Goal: Book appointment/travel/reservation

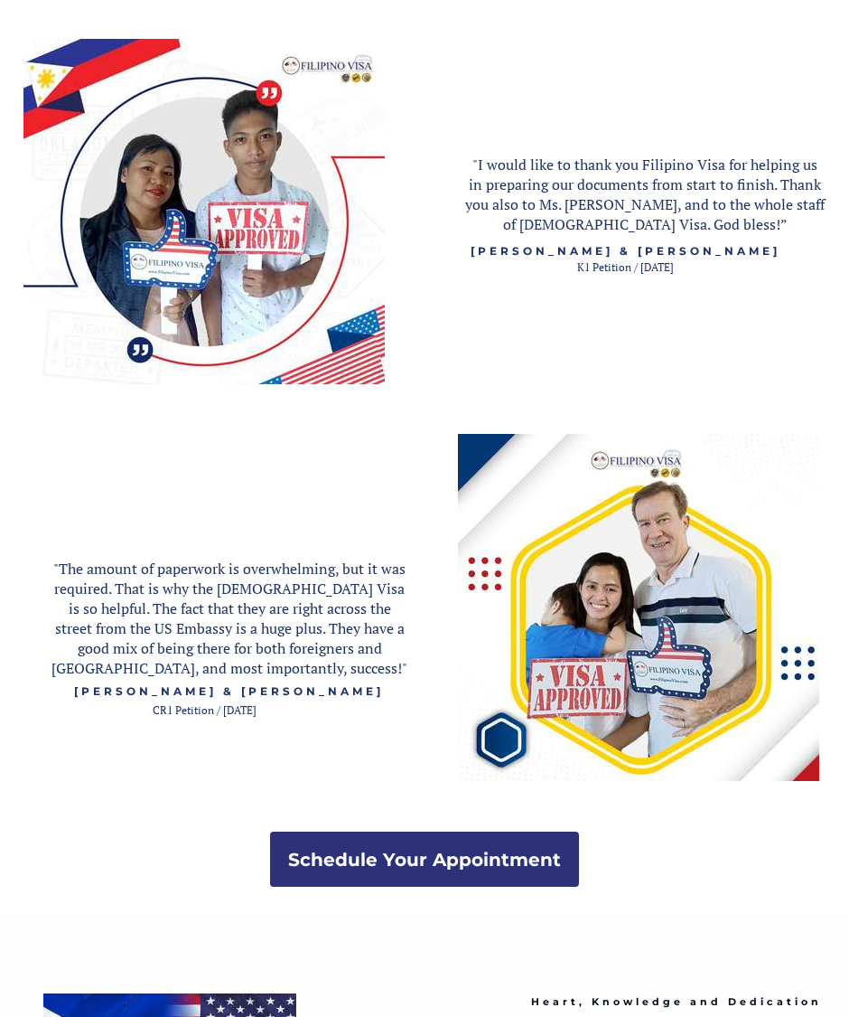
scroll to position [2864, 0]
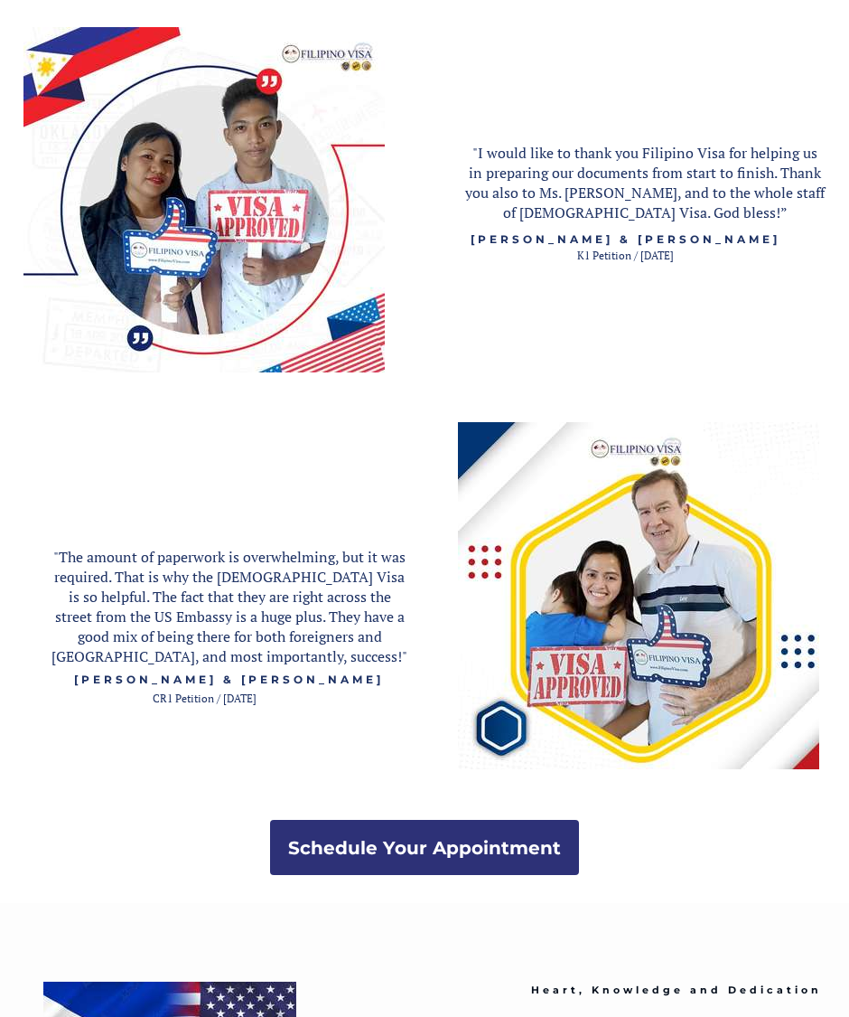
click at [376, 847] on strong "Schedule Your Appointment" at bounding box center [424, 848] width 273 height 22
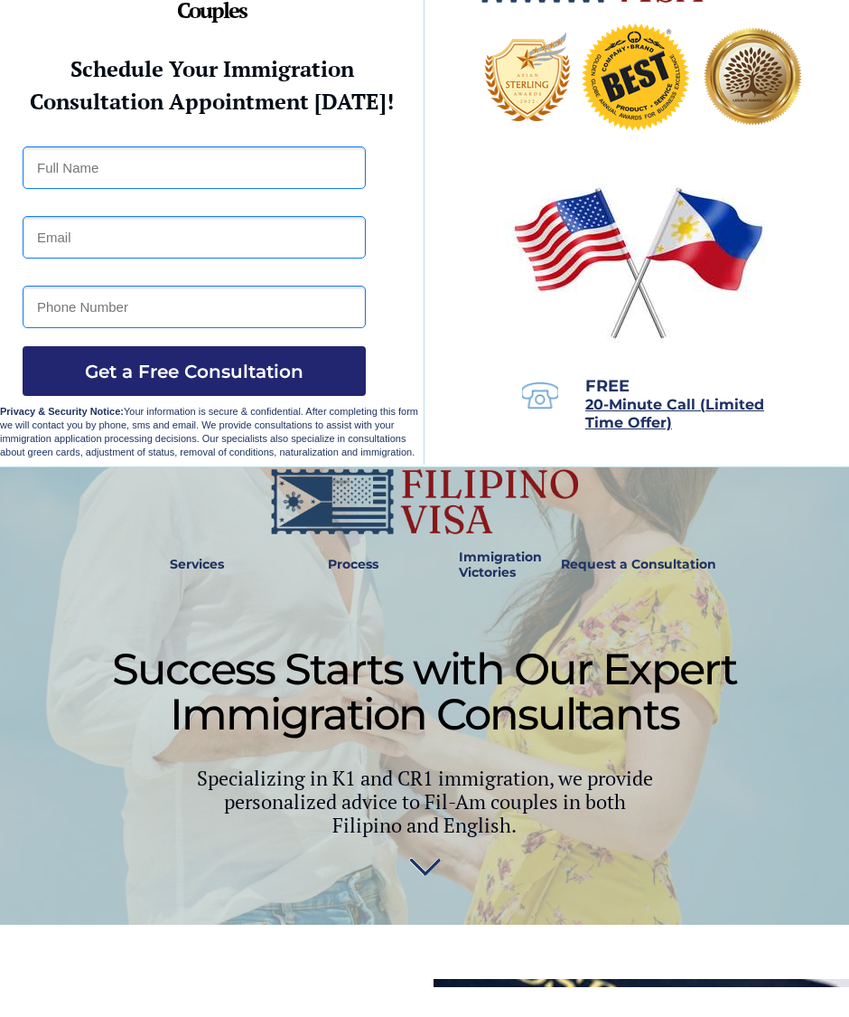
scroll to position [87, 0]
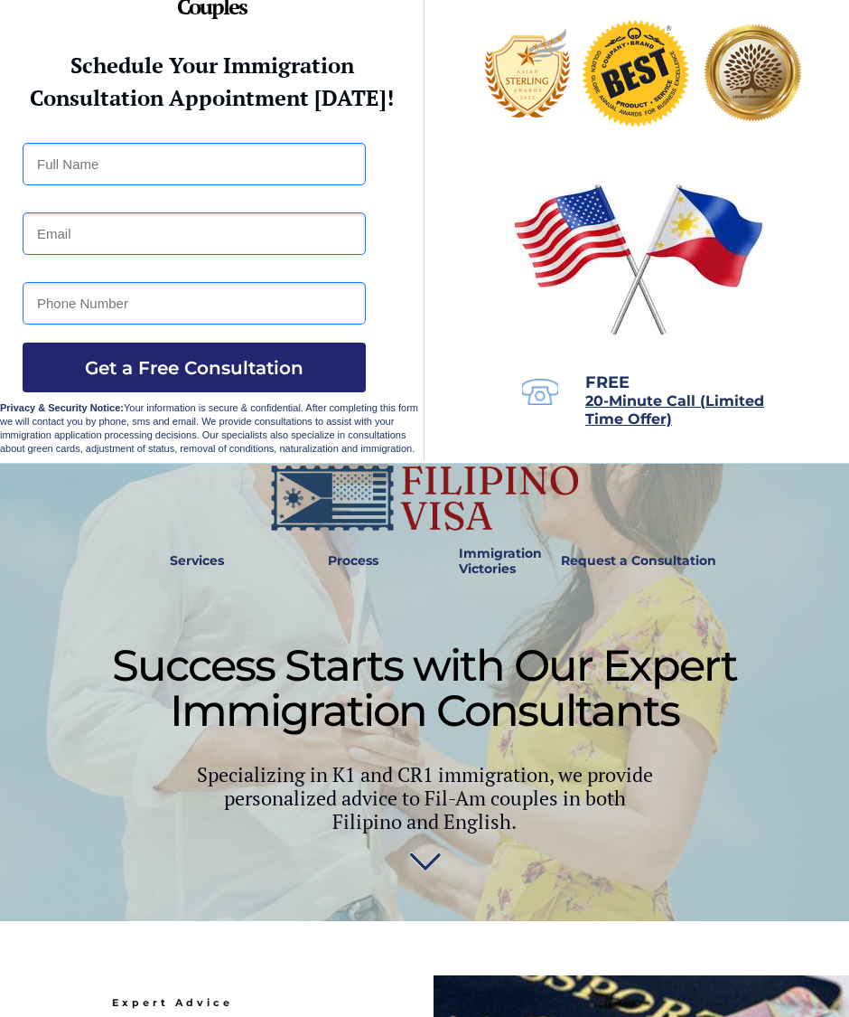
click at [24, 183] on input "text" at bounding box center [194, 164] width 343 height 42
type input "[PERSON_NAME]"
click at [228, 240] on input "[EMAIL_ADDRESS][PERSON_NAME][DOMAIN_NAME]" at bounding box center [194, 233] width 343 height 42
type input "taco_"
click at [117, 170] on input "[PERSON_NAME]" at bounding box center [194, 164] width 343 height 42
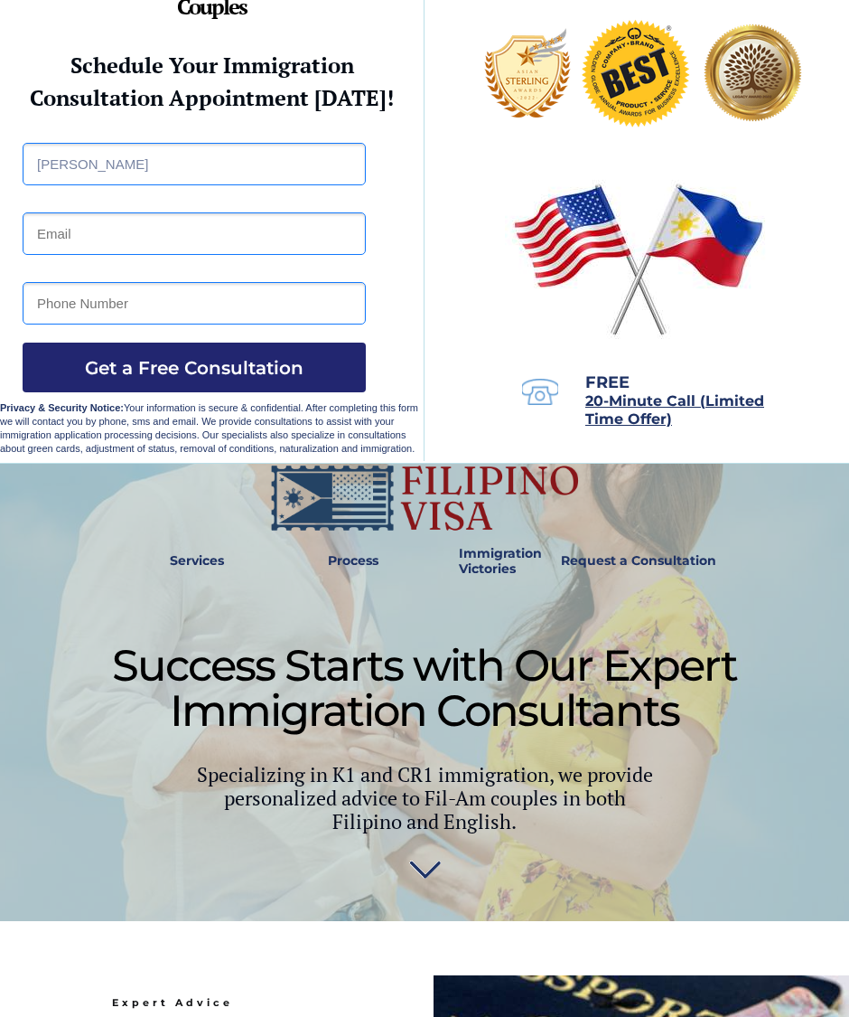
click at [47, 239] on input "email" at bounding box center [194, 233] width 343 height 42
type input "[EMAIL_ADDRESS][PERSON_NAME][DOMAIN_NAME]"
type input "2143950294"
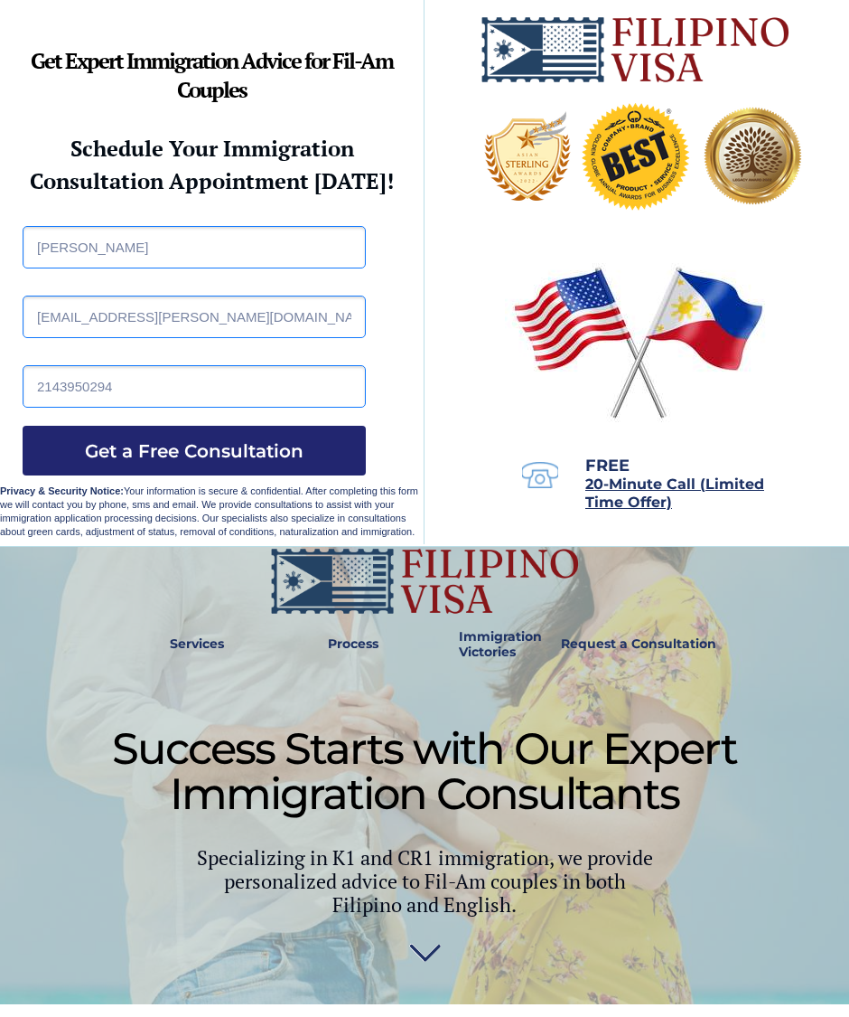
scroll to position [0, 0]
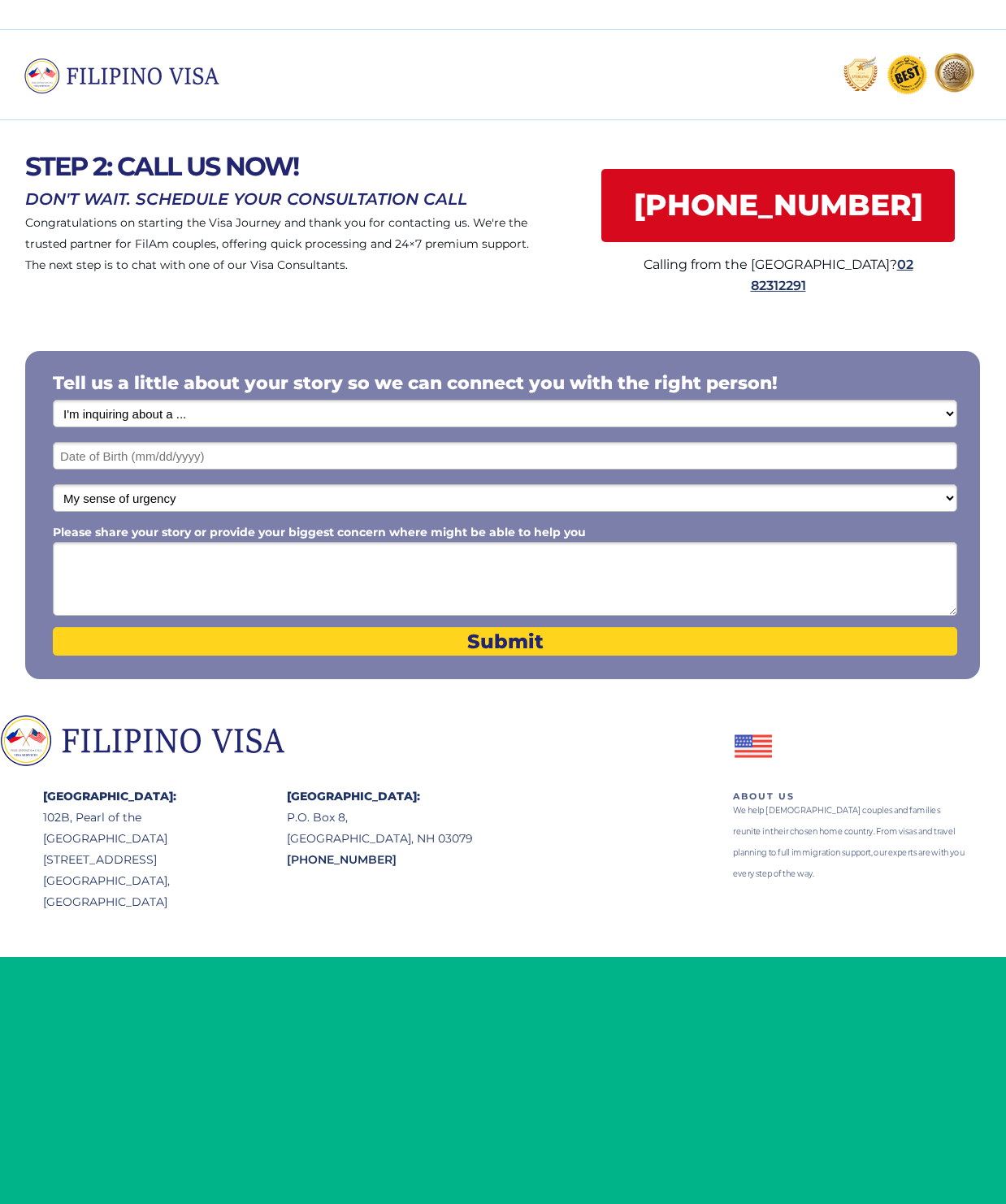
click at [5, 486] on div at bounding box center [503, 513] width 1006 height 403
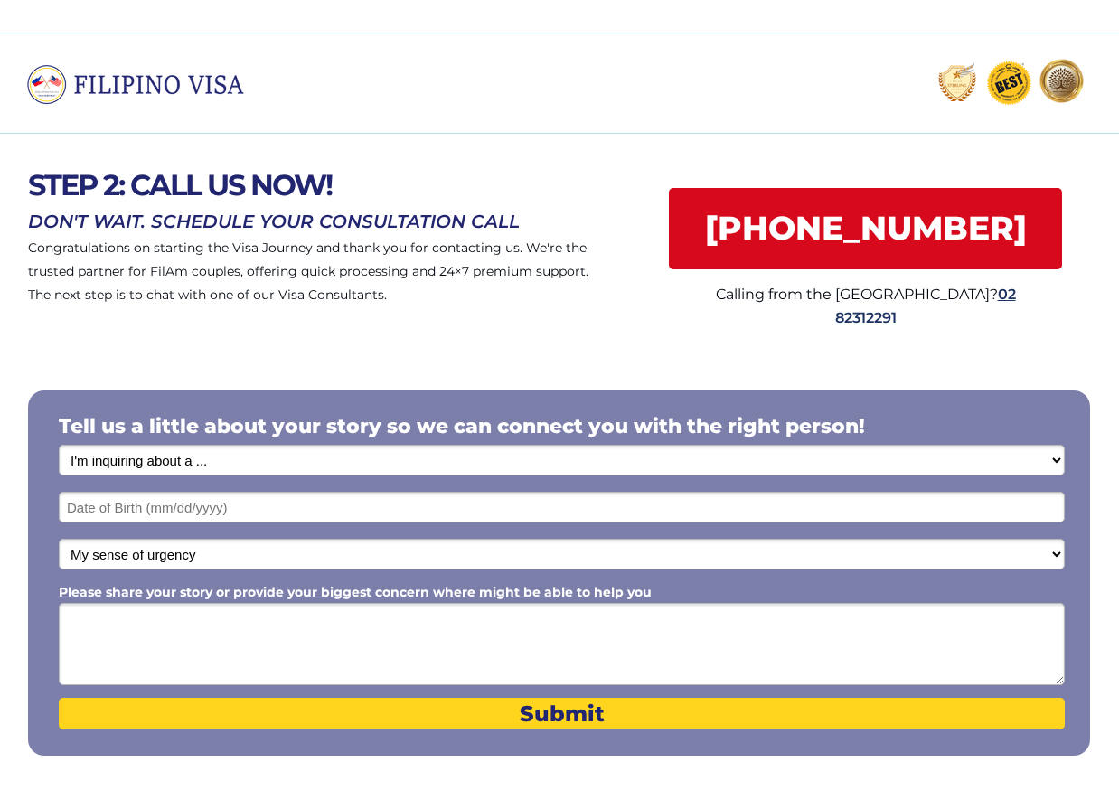
click at [0, 384] on div at bounding box center [559, 571] width 1119 height 448
